Goal: Information Seeking & Learning: Check status

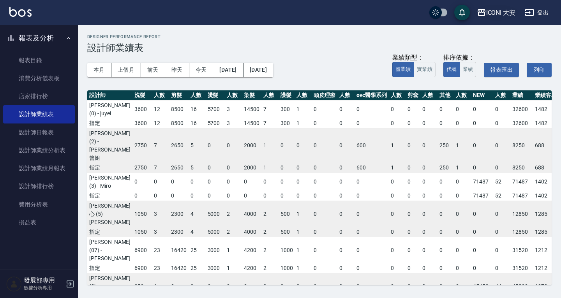
scroll to position [39, 90]
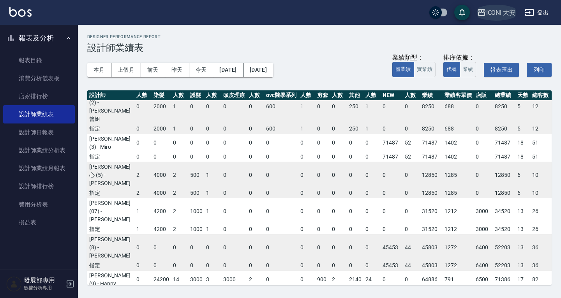
click at [504, 19] on button "ICONI 大安" at bounding box center [496, 13] width 45 height 16
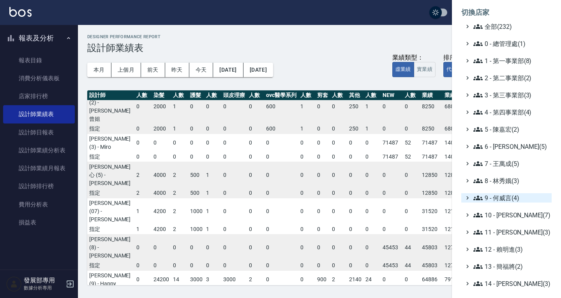
click at [495, 200] on span "9 - 何威言(4)" at bounding box center [510, 197] width 75 height 9
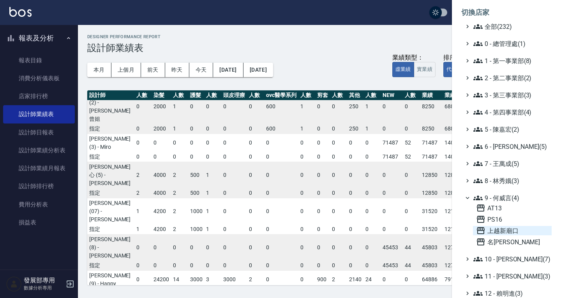
click at [503, 231] on span "上越新廟口" at bounding box center [512, 230] width 72 height 9
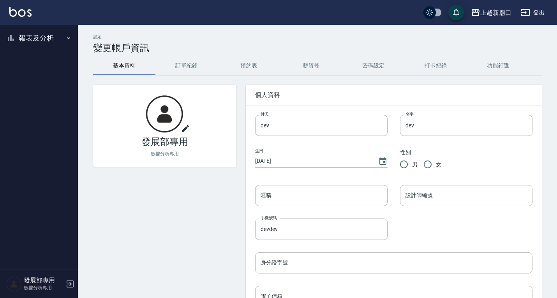
click at [30, 44] on button "報表及分析" at bounding box center [39, 38] width 72 height 20
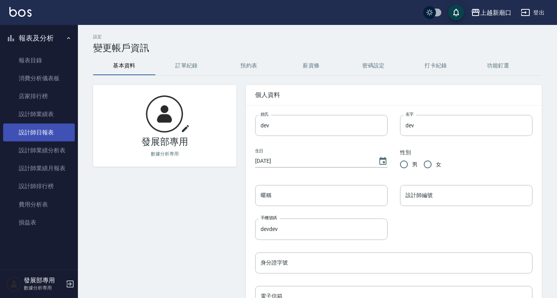
click at [52, 136] on link "設計師日報表" at bounding box center [39, 132] width 72 height 18
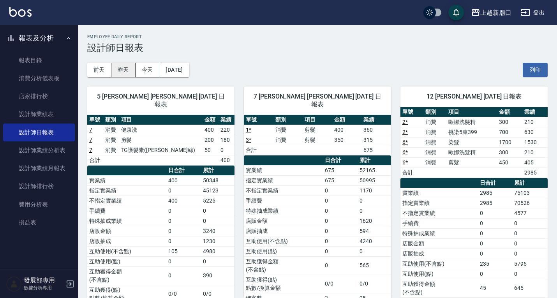
click at [123, 67] on button "昨天" at bounding box center [123, 70] width 24 height 14
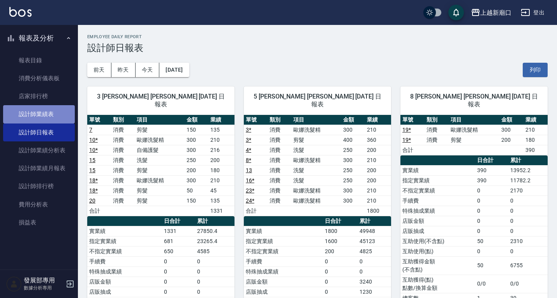
click at [41, 115] on link "設計師業績表" at bounding box center [39, 114] width 72 height 18
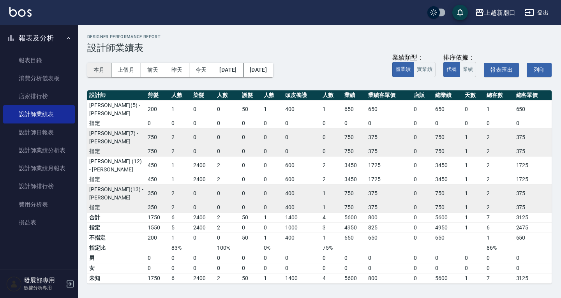
click at [102, 66] on button "本月" at bounding box center [99, 70] width 24 height 14
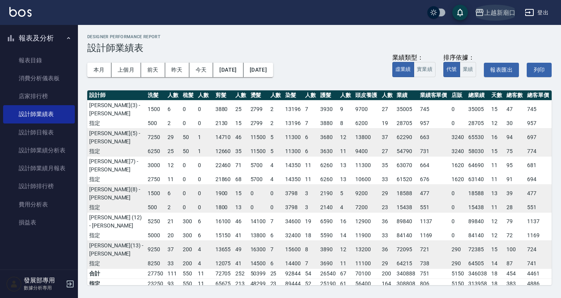
click at [495, 9] on div "上越新廟口" at bounding box center [499, 13] width 31 height 10
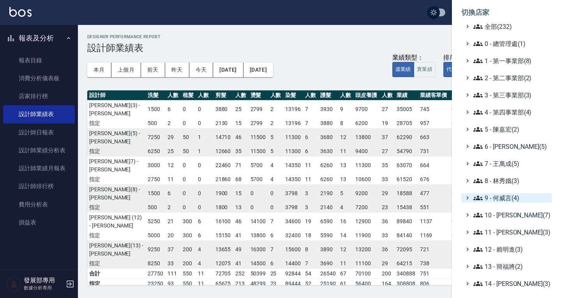
click at [501, 198] on span "9 - 何威言(4)" at bounding box center [510, 197] width 75 height 9
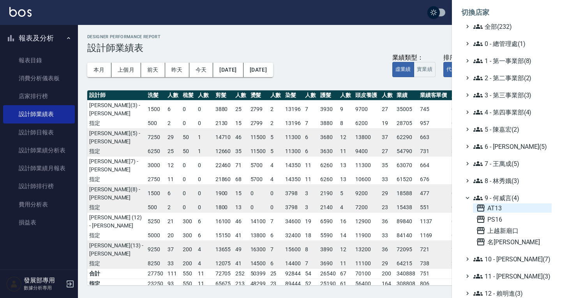
click at [506, 206] on span "AT13" at bounding box center [512, 207] width 72 height 9
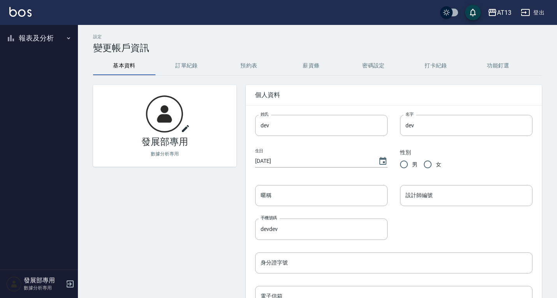
click at [31, 32] on button "報表及分析" at bounding box center [39, 38] width 72 height 20
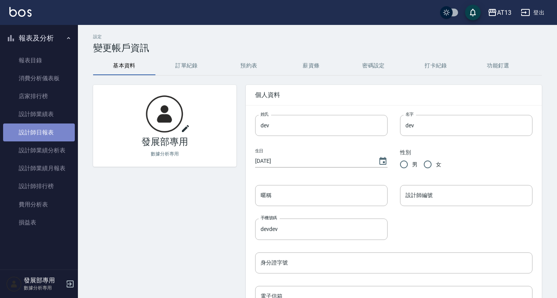
click at [55, 128] on link "設計師日報表" at bounding box center [39, 132] width 72 height 18
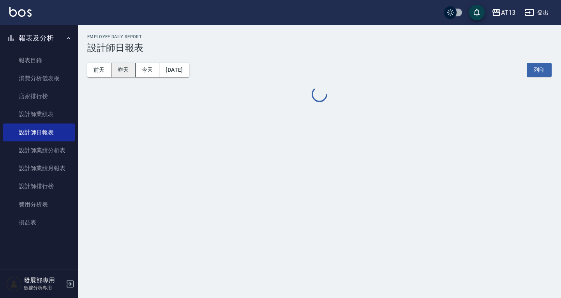
click at [120, 74] on button "昨天" at bounding box center [123, 70] width 24 height 14
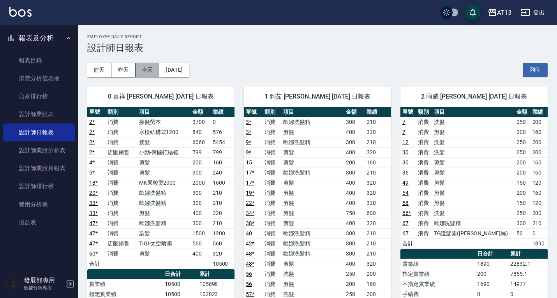
click at [148, 75] on button "今天" at bounding box center [148, 70] width 24 height 14
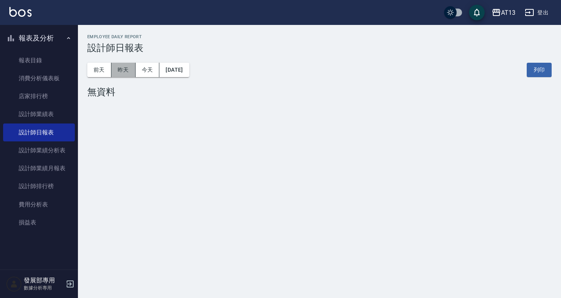
click at [122, 69] on button "昨天" at bounding box center [123, 70] width 24 height 14
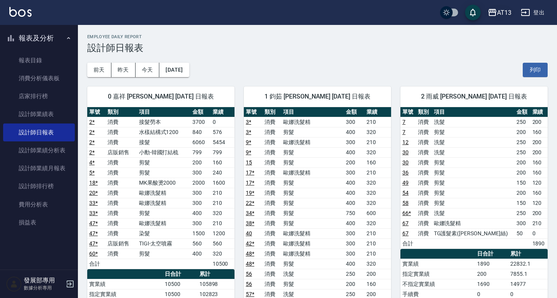
click at [497, 13] on div "AT13" at bounding box center [504, 13] width 14 height 10
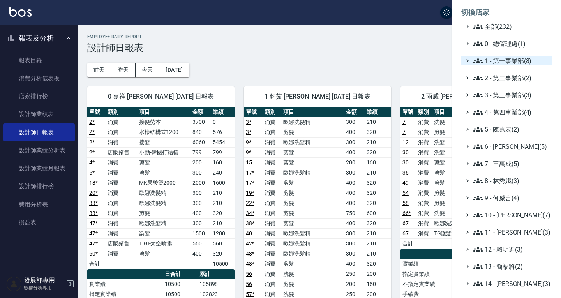
click at [499, 63] on span "1 - 第一事業部(8)" at bounding box center [510, 60] width 75 height 9
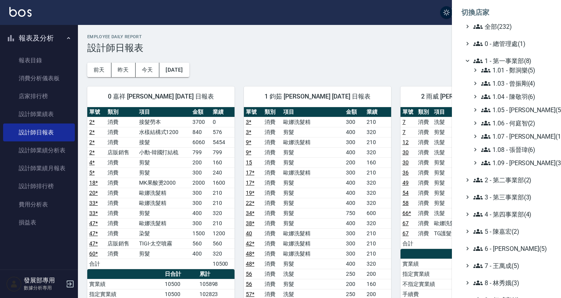
click at [510, 155] on div "1.01 - 鄭洞樂(5) 1.03 - 曾振剛(4) 1.04 - 陳敬羽(6) 1.05 - 廖厚迪(5) 1.06 - 何庭智(2) 1.07 - 蔡佳…" at bounding box center [510, 116] width 83 height 102
click at [511, 158] on div "1.01 - 鄭洞樂(5) 1.03 - 曾振剛(4) 1.04 - 陳敬羽(6) 1.05 - 廖厚迪(5) 1.06 - 何庭智(2) 1.07 - 蔡佳…" at bounding box center [510, 116] width 83 height 102
click at [513, 167] on span "1.09 - 劉純億(3)" at bounding box center [514, 162] width 67 height 9
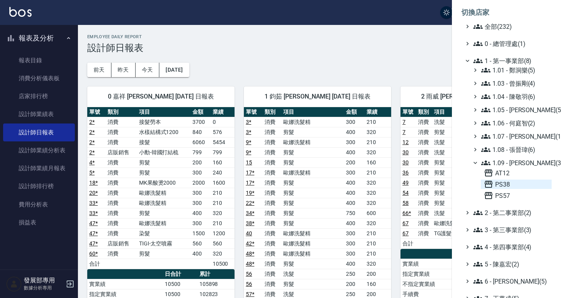
click at [514, 185] on span "PS38" at bounding box center [516, 184] width 65 height 9
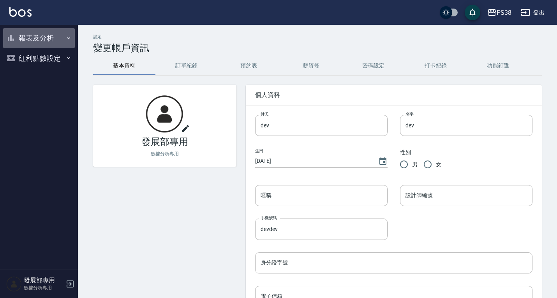
click at [56, 41] on button "報表及分析" at bounding box center [39, 38] width 72 height 20
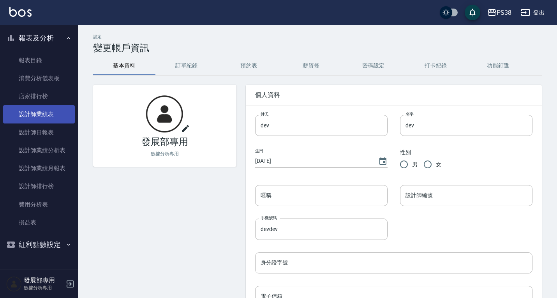
click at [48, 122] on link "設計師業績表" at bounding box center [39, 114] width 72 height 18
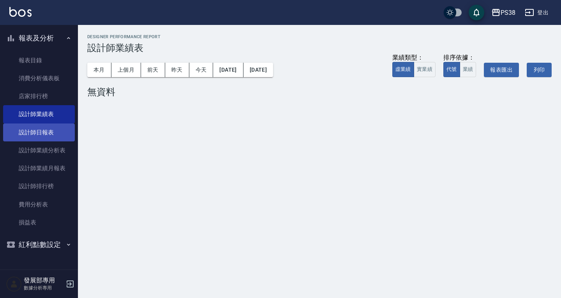
click at [49, 135] on link "設計師日報表" at bounding box center [39, 132] width 72 height 18
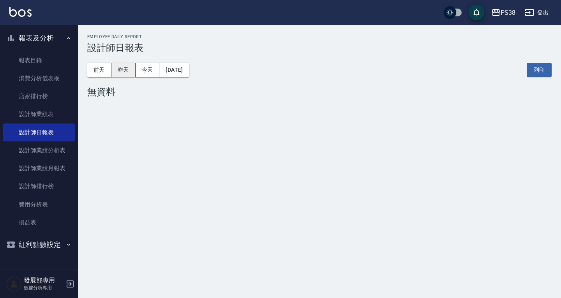
click at [118, 67] on button "昨天" at bounding box center [123, 70] width 24 height 14
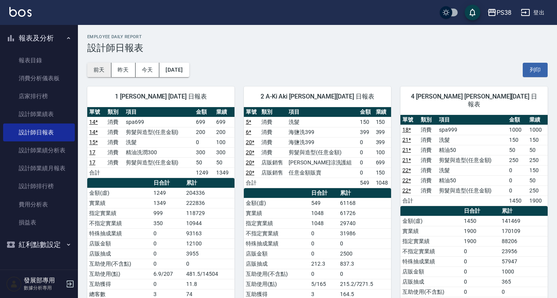
click at [102, 70] on button "前天" at bounding box center [99, 70] width 24 height 14
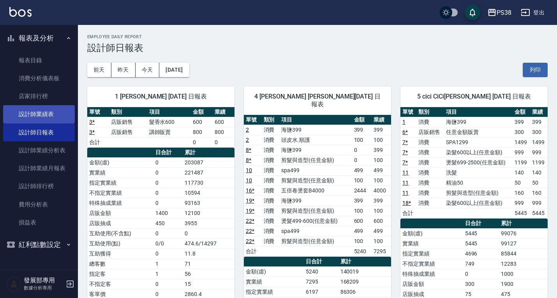
click at [50, 115] on link "設計師業績表" at bounding box center [39, 114] width 72 height 18
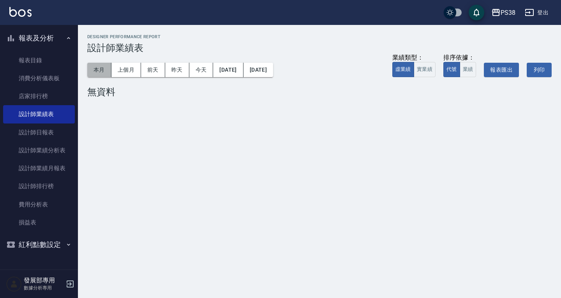
click at [101, 70] on button "本月" at bounding box center [99, 70] width 24 height 14
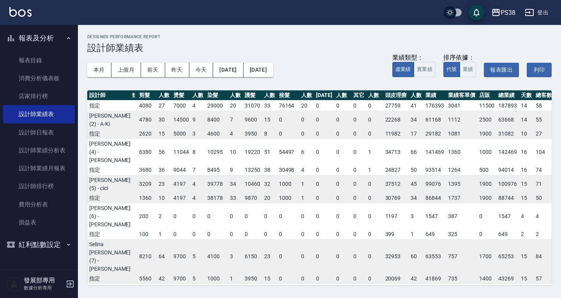
scroll to position [18, 30]
click at [503, 9] on div "PS38" at bounding box center [507, 13] width 15 height 10
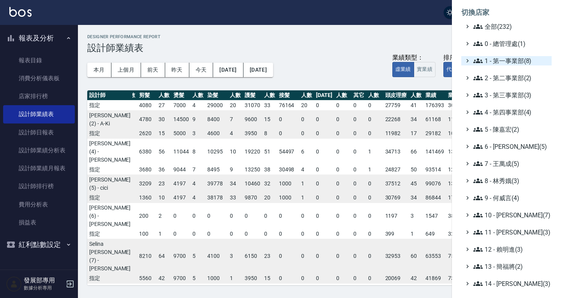
click at [506, 62] on span "1 - 第一事業部(8)" at bounding box center [510, 60] width 75 height 9
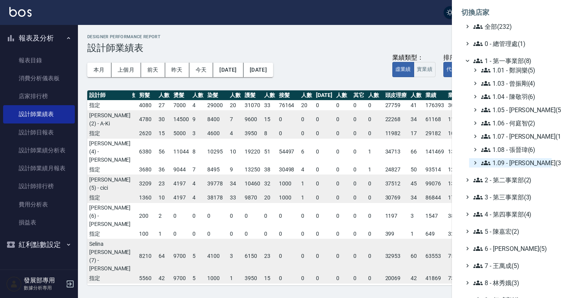
click at [514, 159] on span "1.09 - 劉純億(3)" at bounding box center [514, 162] width 67 height 9
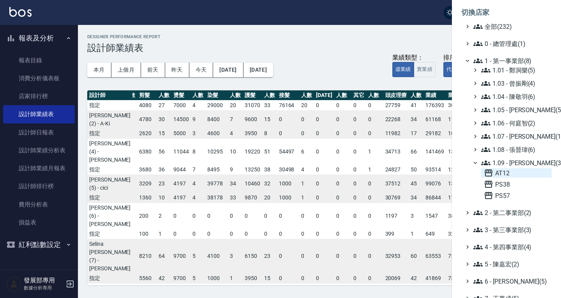
click at [516, 173] on span "AT12" at bounding box center [516, 172] width 65 height 9
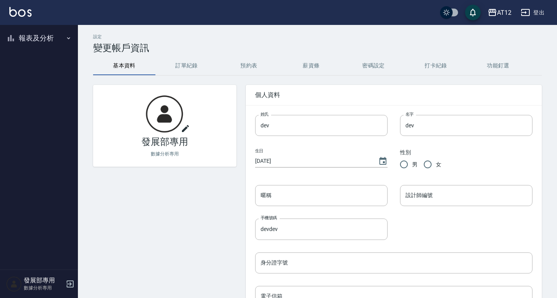
click at [35, 43] on button "報表及分析" at bounding box center [39, 38] width 72 height 20
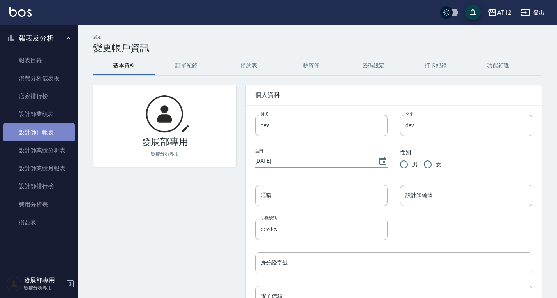
click at [46, 131] on link "設計師日報表" at bounding box center [39, 132] width 72 height 18
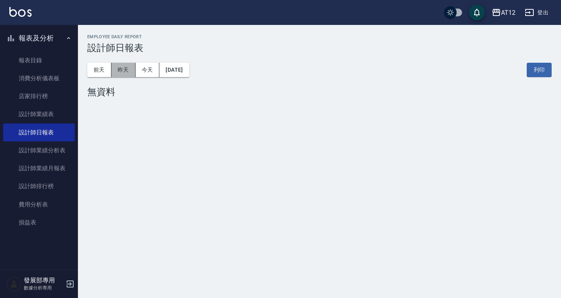
click at [126, 68] on button "昨天" at bounding box center [123, 70] width 24 height 14
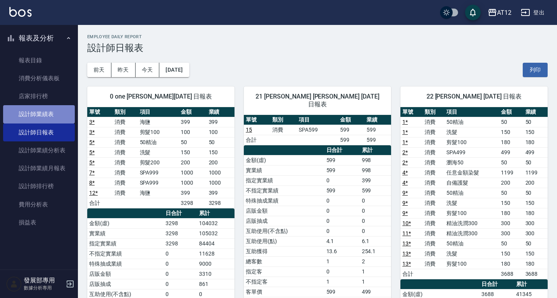
click at [38, 122] on link "設計師業績表" at bounding box center [39, 114] width 72 height 18
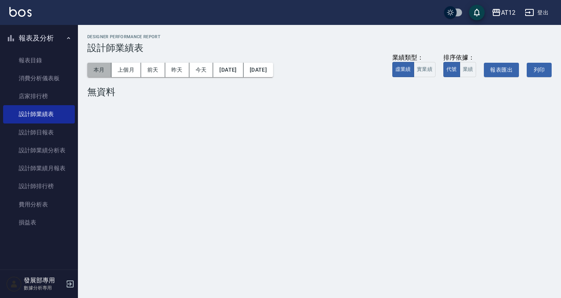
click at [101, 76] on button "本月" at bounding box center [99, 70] width 24 height 14
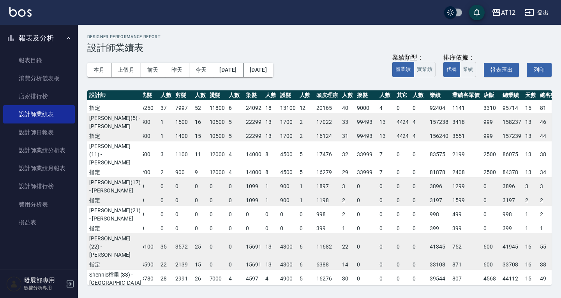
scroll to position [0, 4]
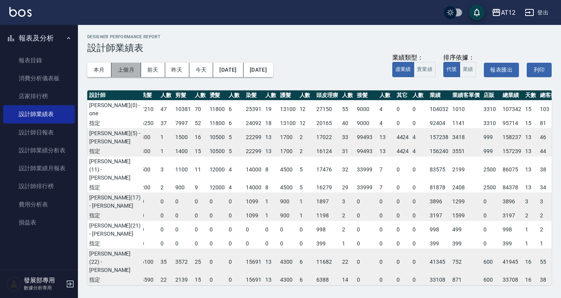
click at [122, 69] on button "上個月" at bounding box center [126, 70] width 30 height 14
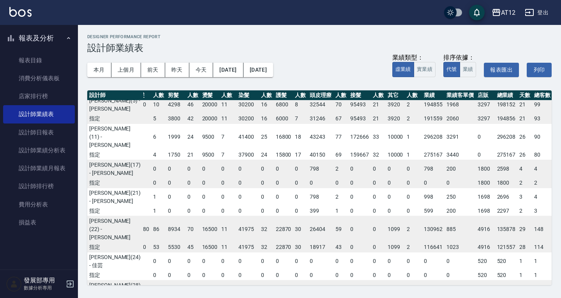
scroll to position [0, 12]
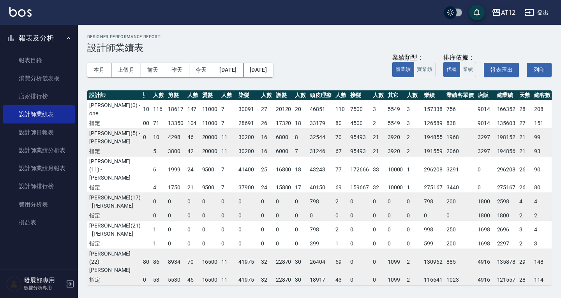
click at [500, 14] on icon "button" at bounding box center [496, 12] width 9 height 9
